Goal: Information Seeking & Learning: Find specific fact

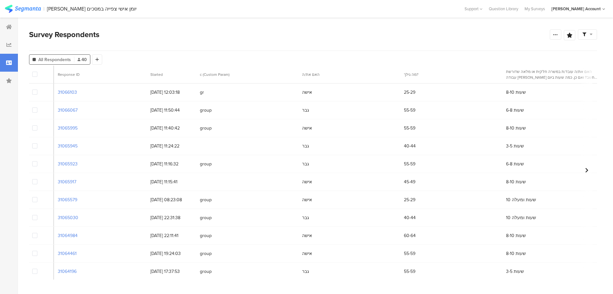
scroll to position [0, 78]
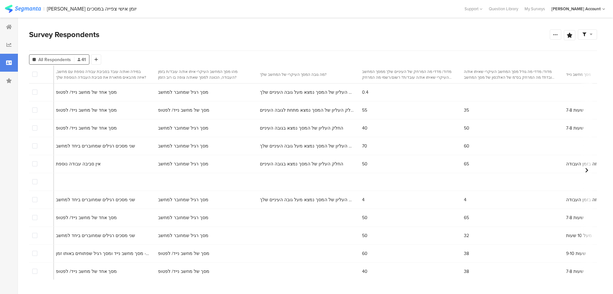
scroll to position [0, 1571]
click at [262, 76] on section "מה גובה המסך העיקרי של המחשב שלך?" at bounding box center [307, 75] width 91 height 6
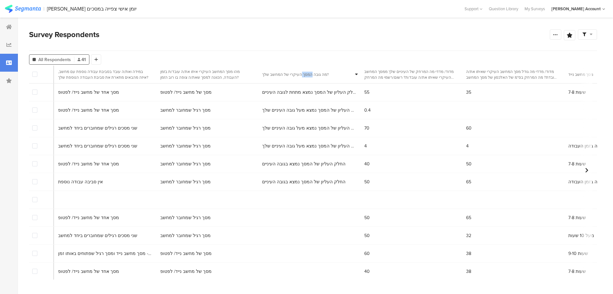
click at [262, 76] on section "מה גובה המסך העיקרי של המחשב שלך?" at bounding box center [307, 75] width 91 height 6
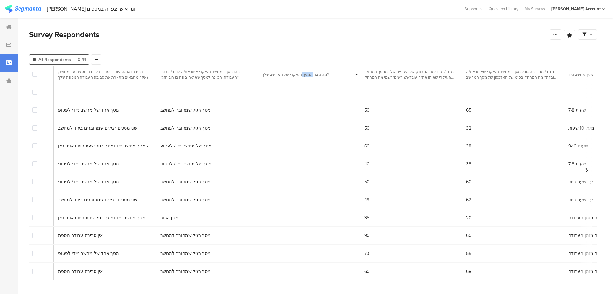
click at [262, 76] on section "מה גובה המסך העיקרי של המחשב שלך?" at bounding box center [307, 75] width 91 height 6
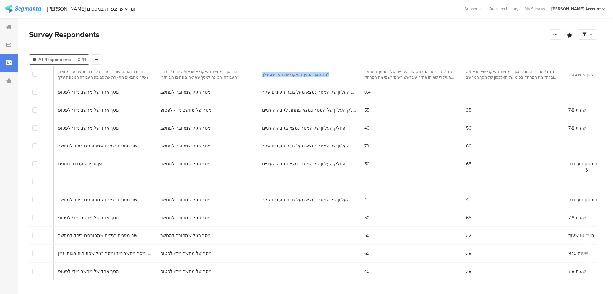
copy section "מה גובה המסך העיקרי של המחשב שלך?"
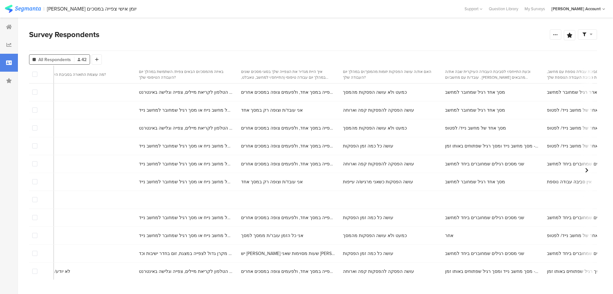
scroll to position [0, 1084]
click at [139, 94] on span "במסך הטלפון לקריאת מיילים, צפייה וגלישה באינטרנט" at bounding box center [184, 92] width 94 height 7
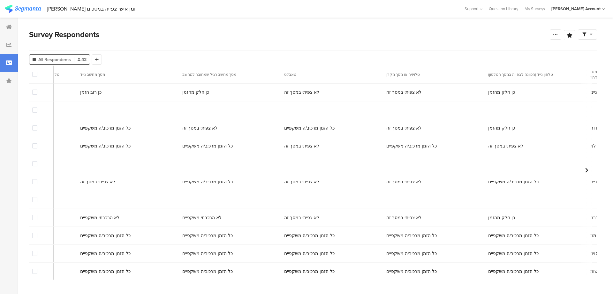
scroll to position [0, 3398]
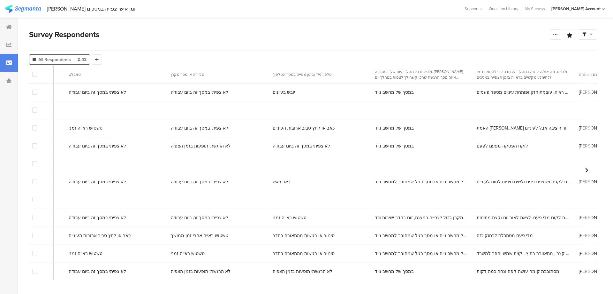
copy span "0504466120"
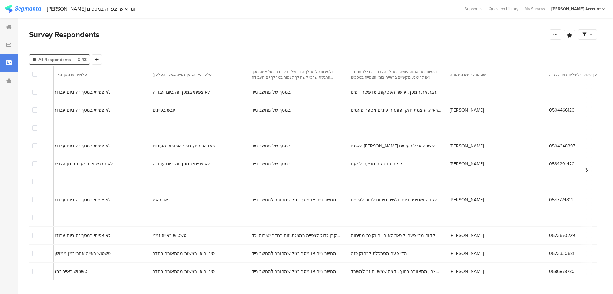
scroll to position [0, 3423]
